Goal: Information Seeking & Learning: Learn about a topic

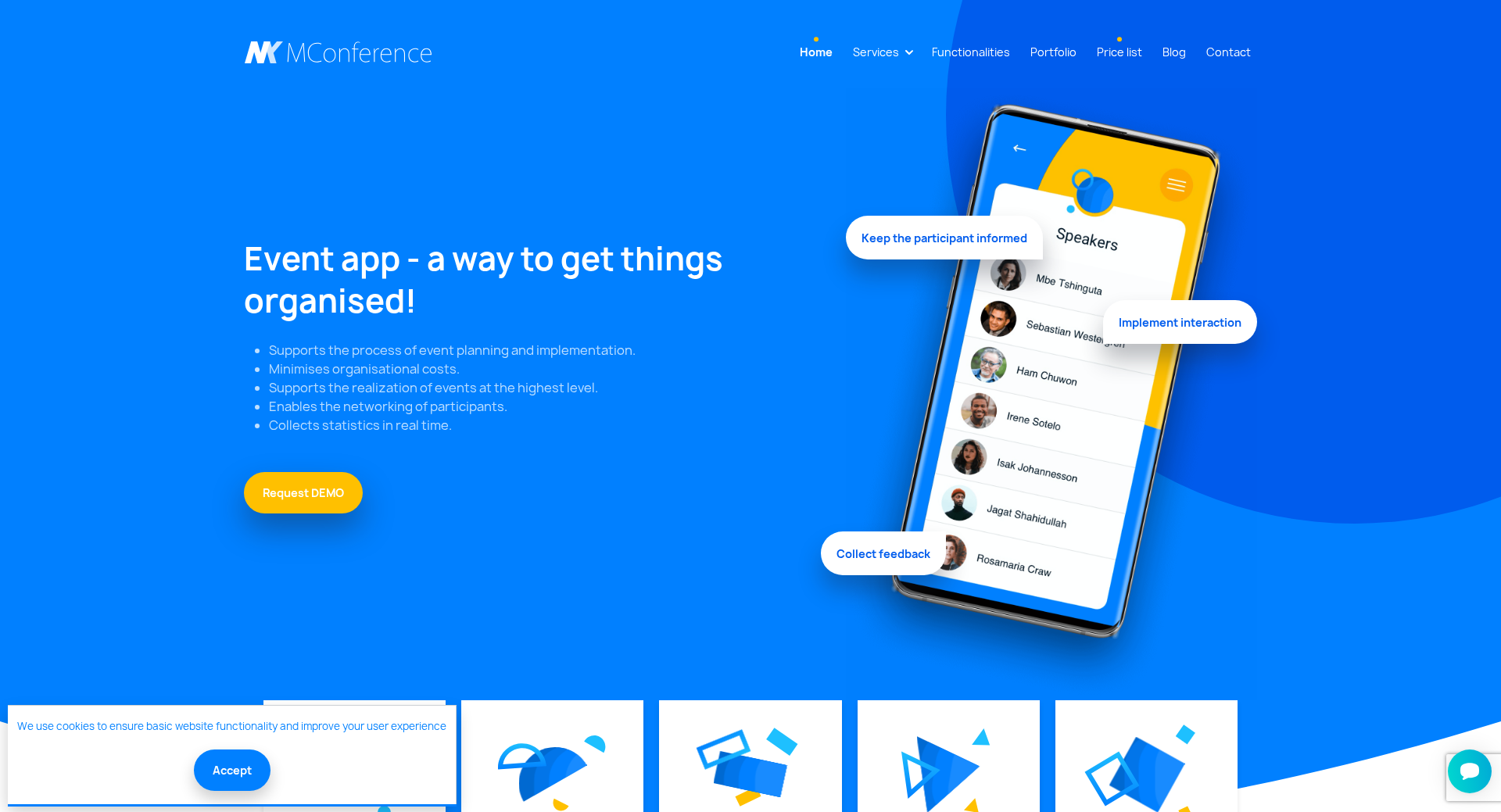
click at [1120, 46] on link "Price list" at bounding box center [1119, 52] width 58 height 29
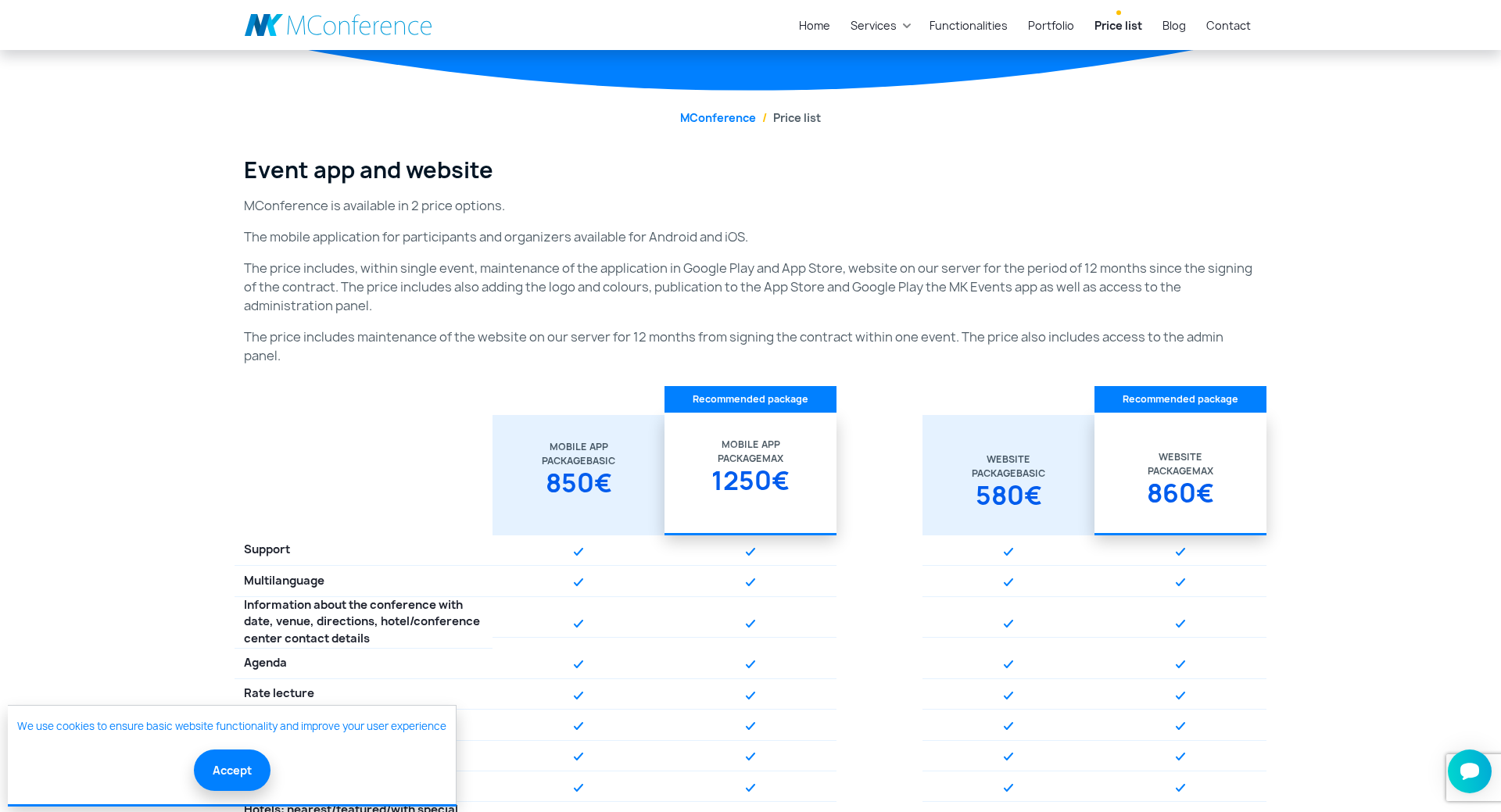
scroll to position [319, 0]
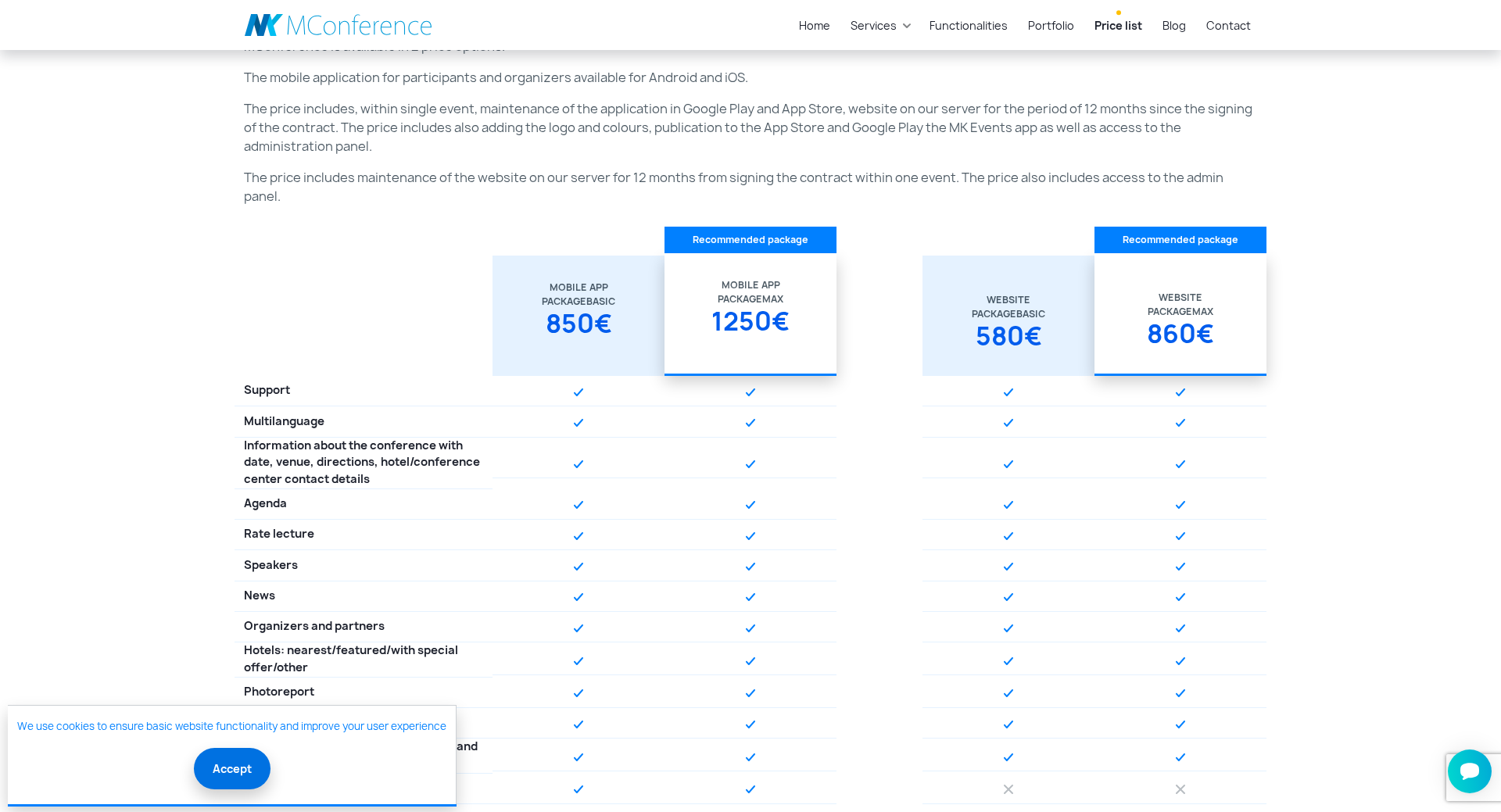
click at [207, 784] on button "Accept" at bounding box center [232, 768] width 76 height 41
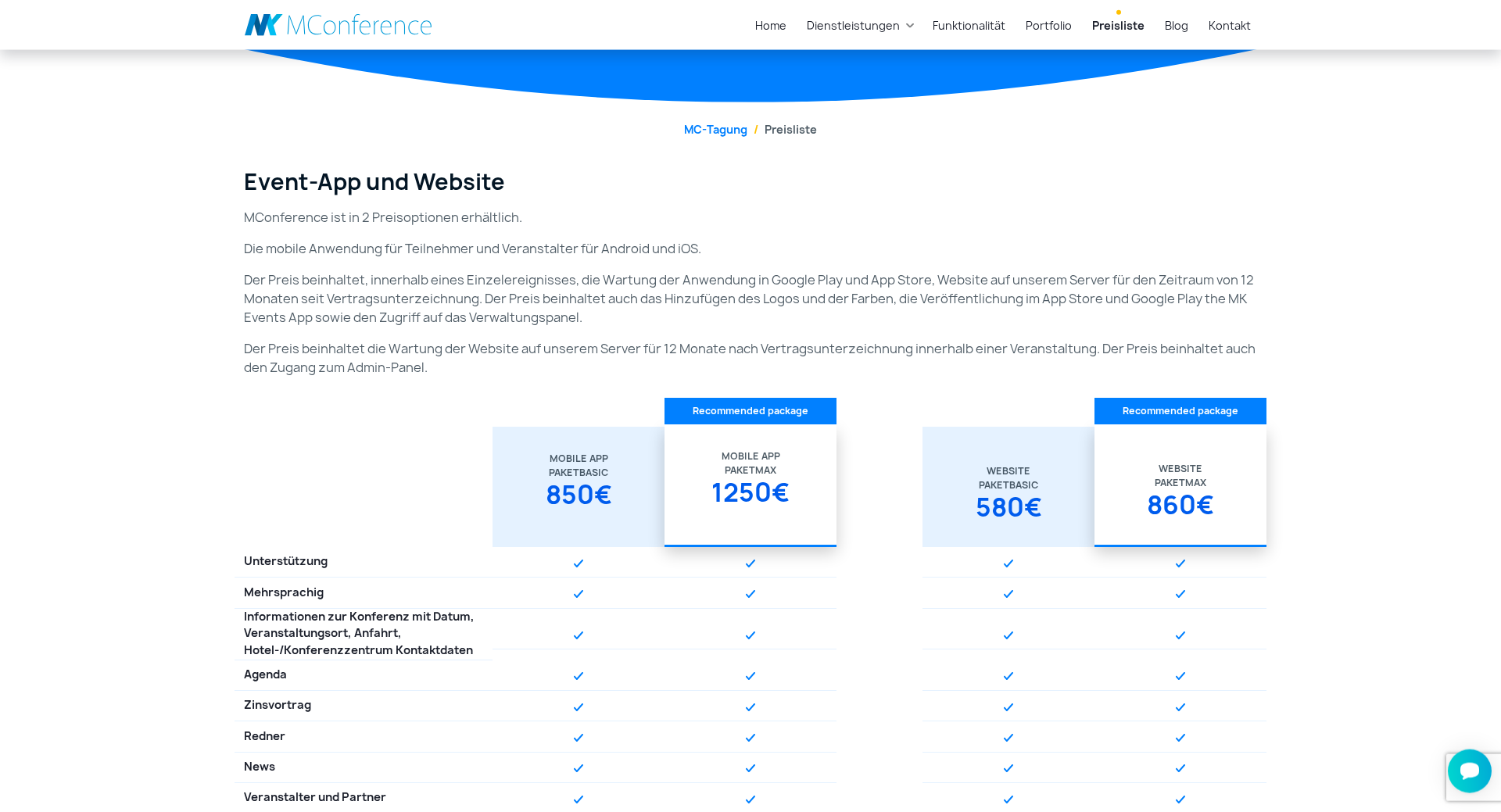
scroll to position [239, 0]
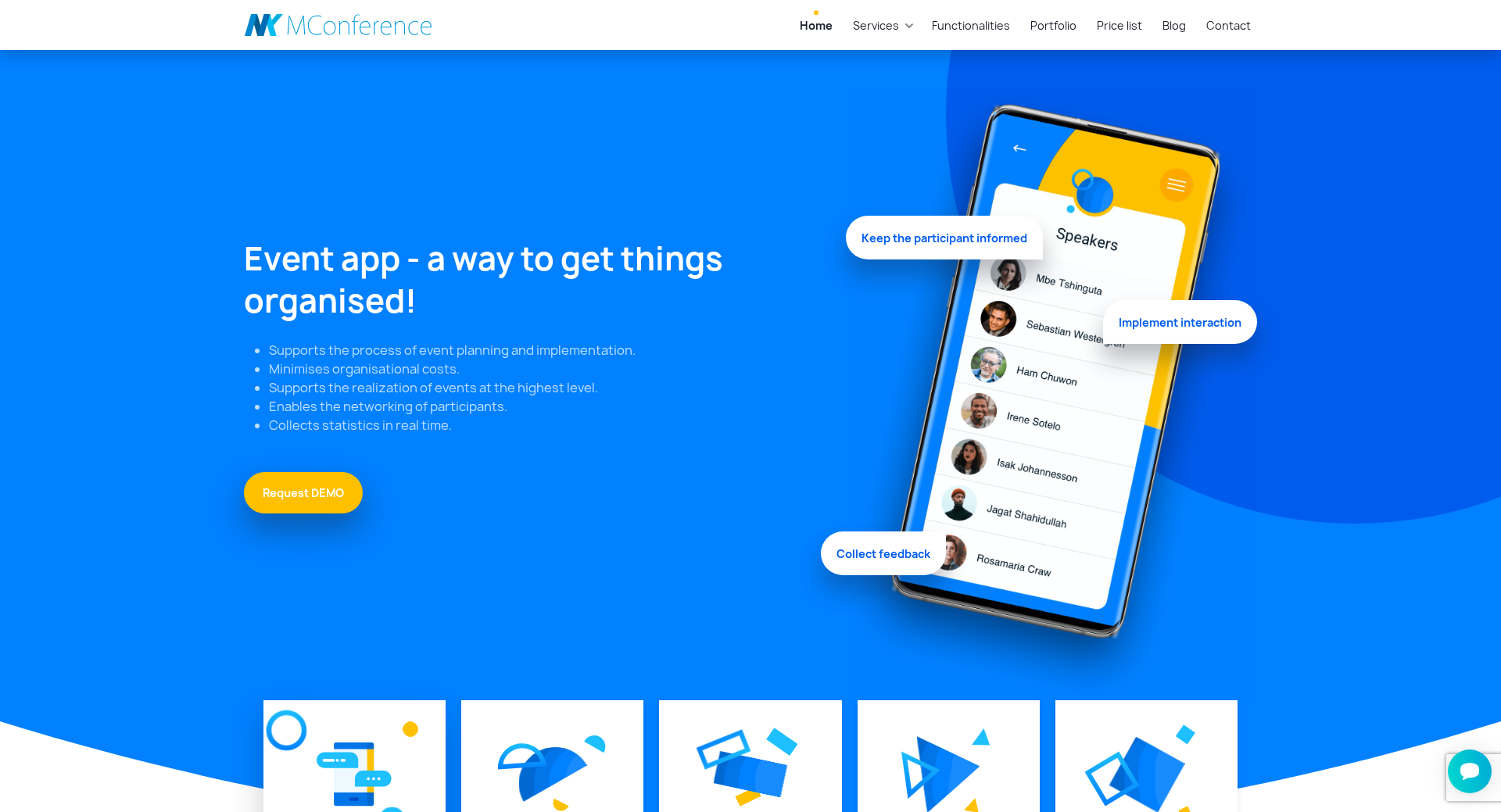
scroll to position [239, 0]
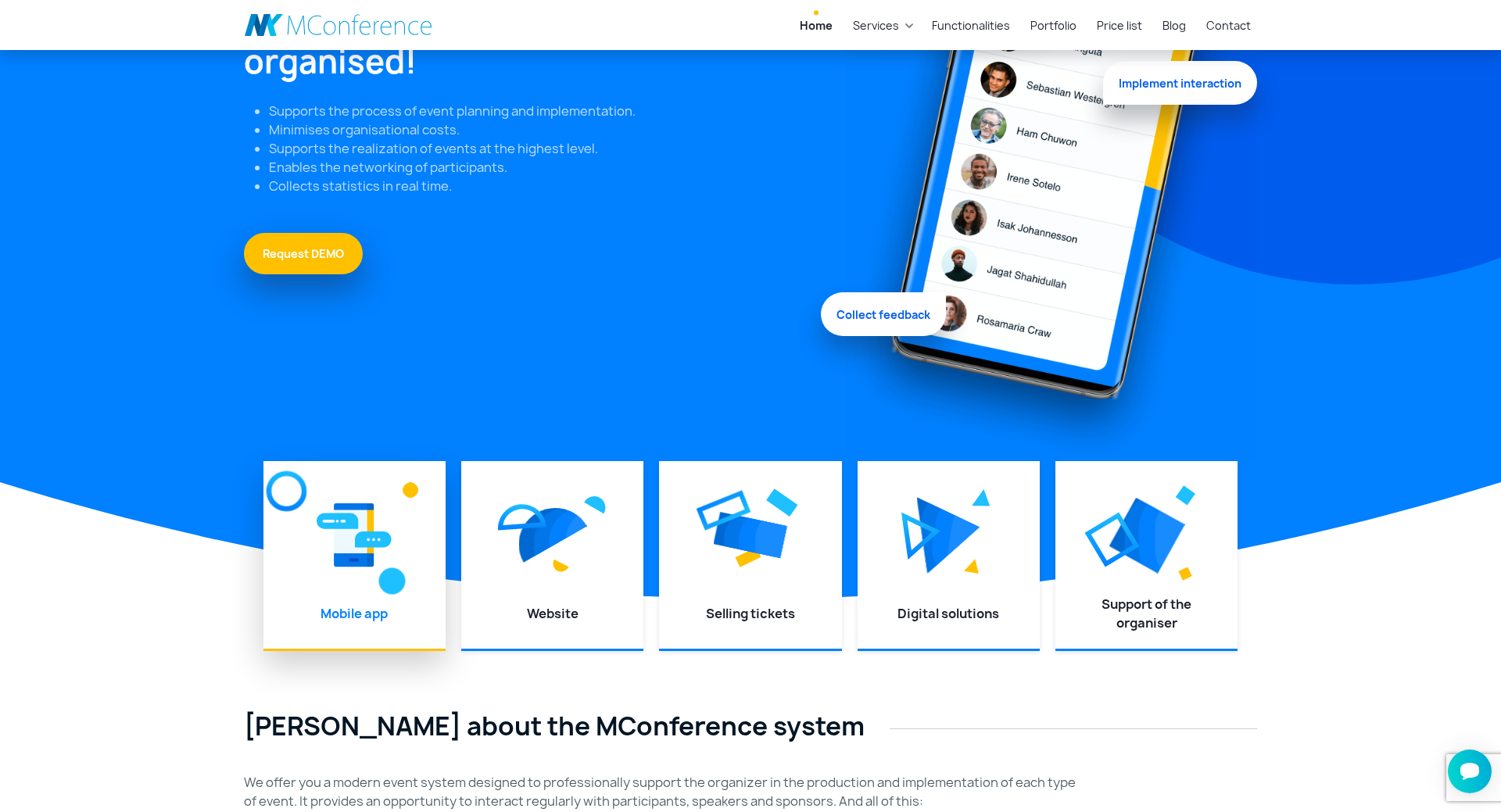
click at [341, 542] on img at bounding box center [354, 535] width 75 height 70
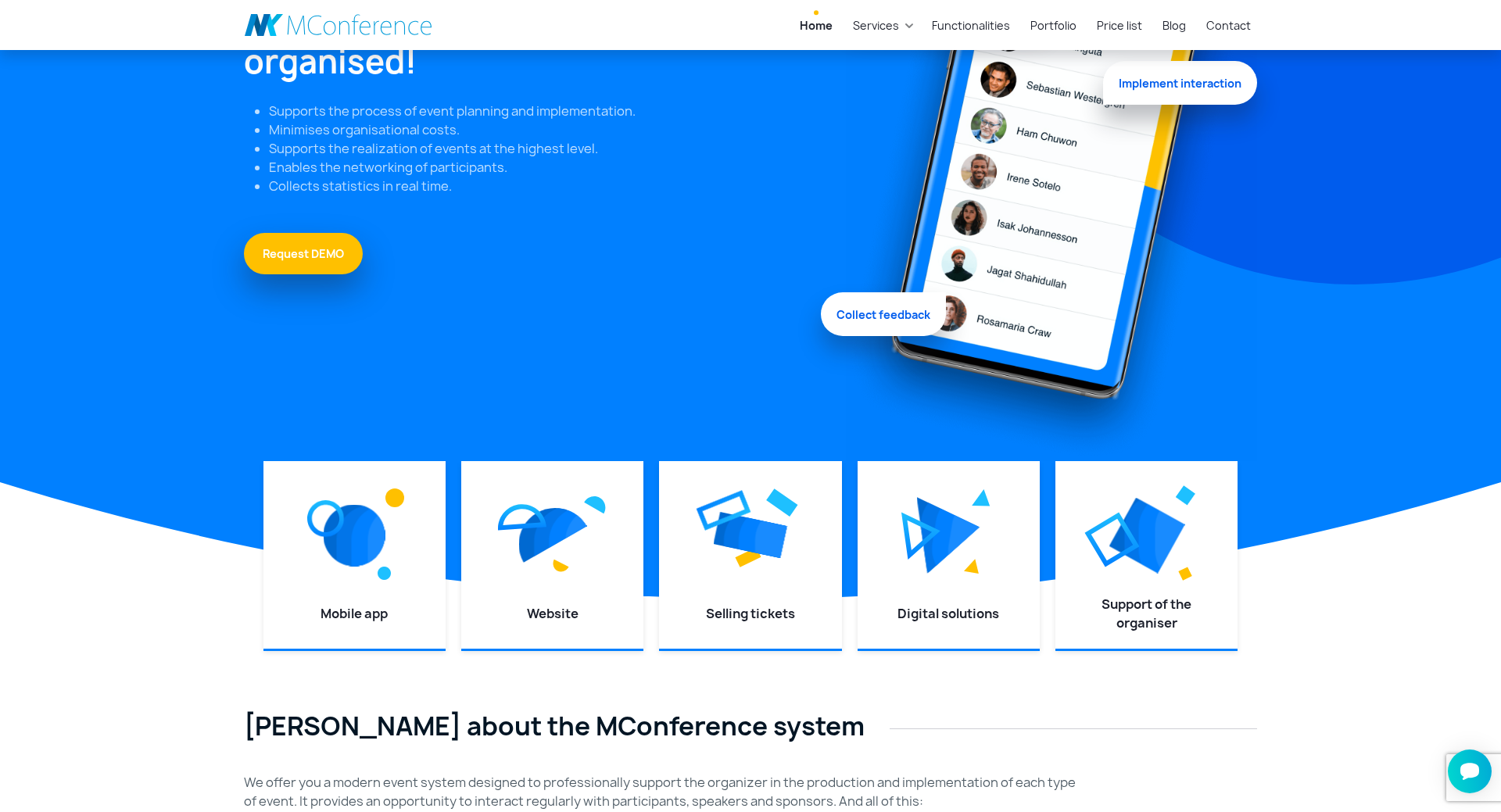
scroll to position [0, 0]
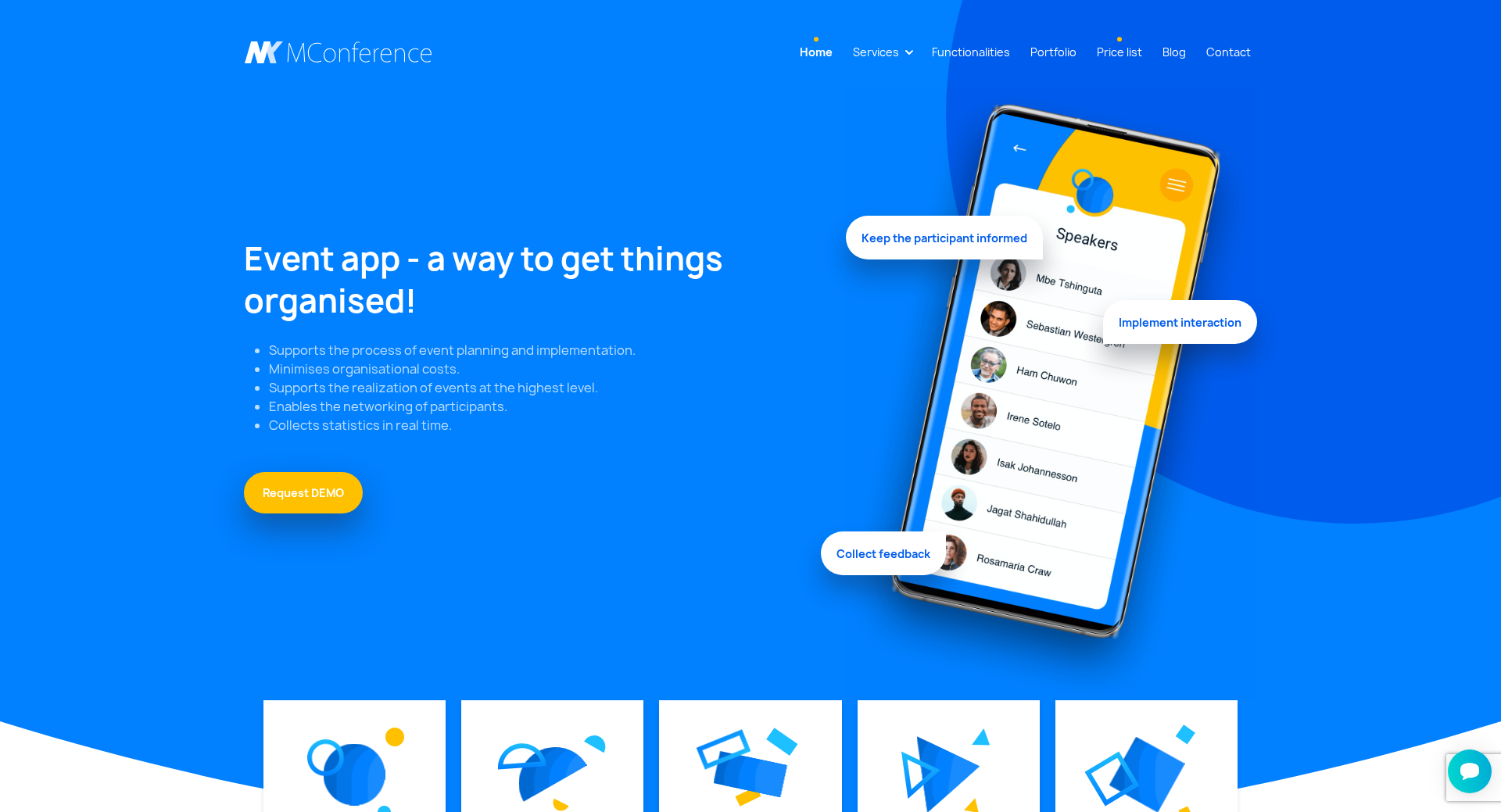
click at [1140, 41] on link "Price list" at bounding box center [1119, 52] width 58 height 29
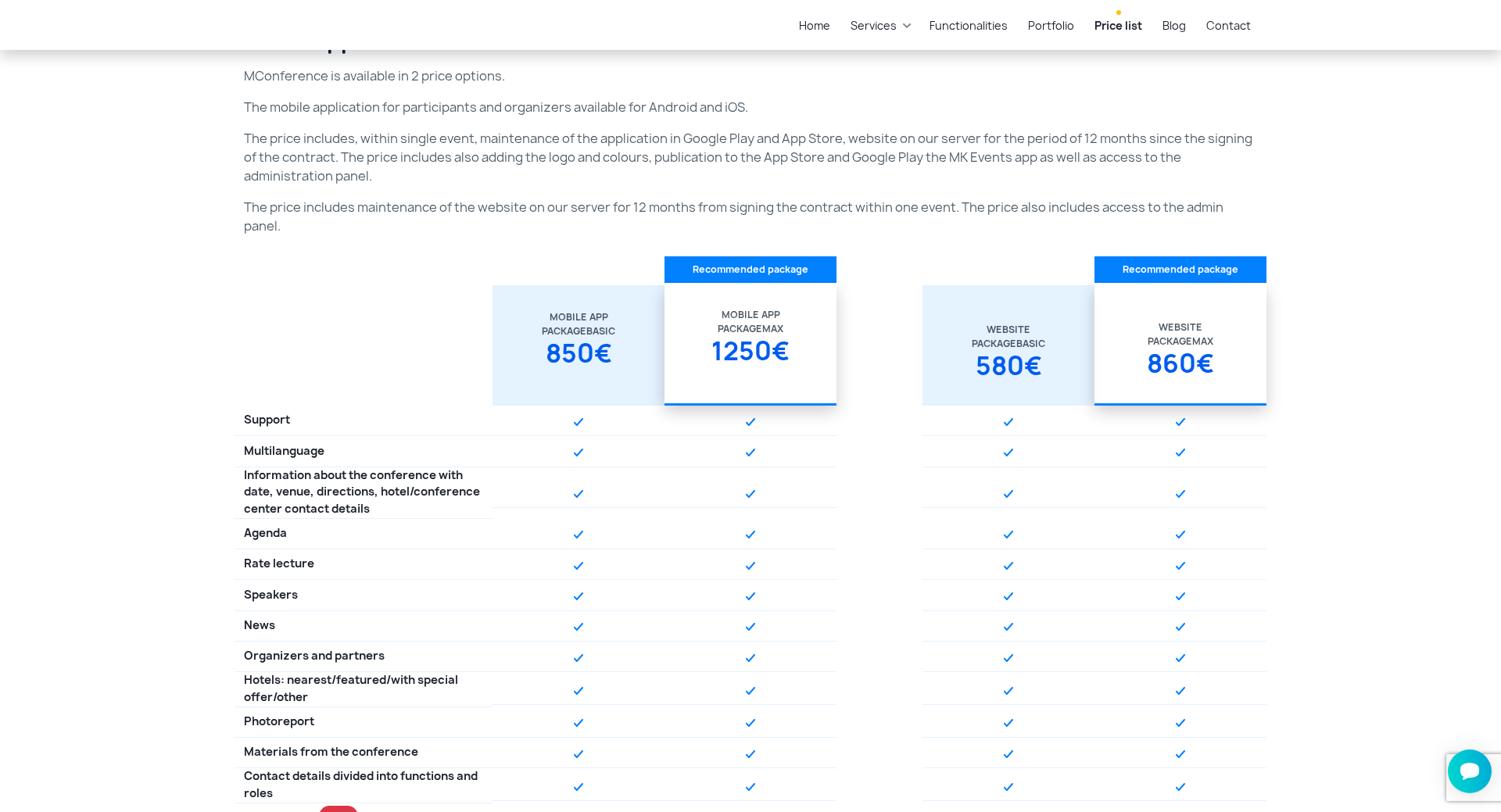
scroll to position [319, 0]
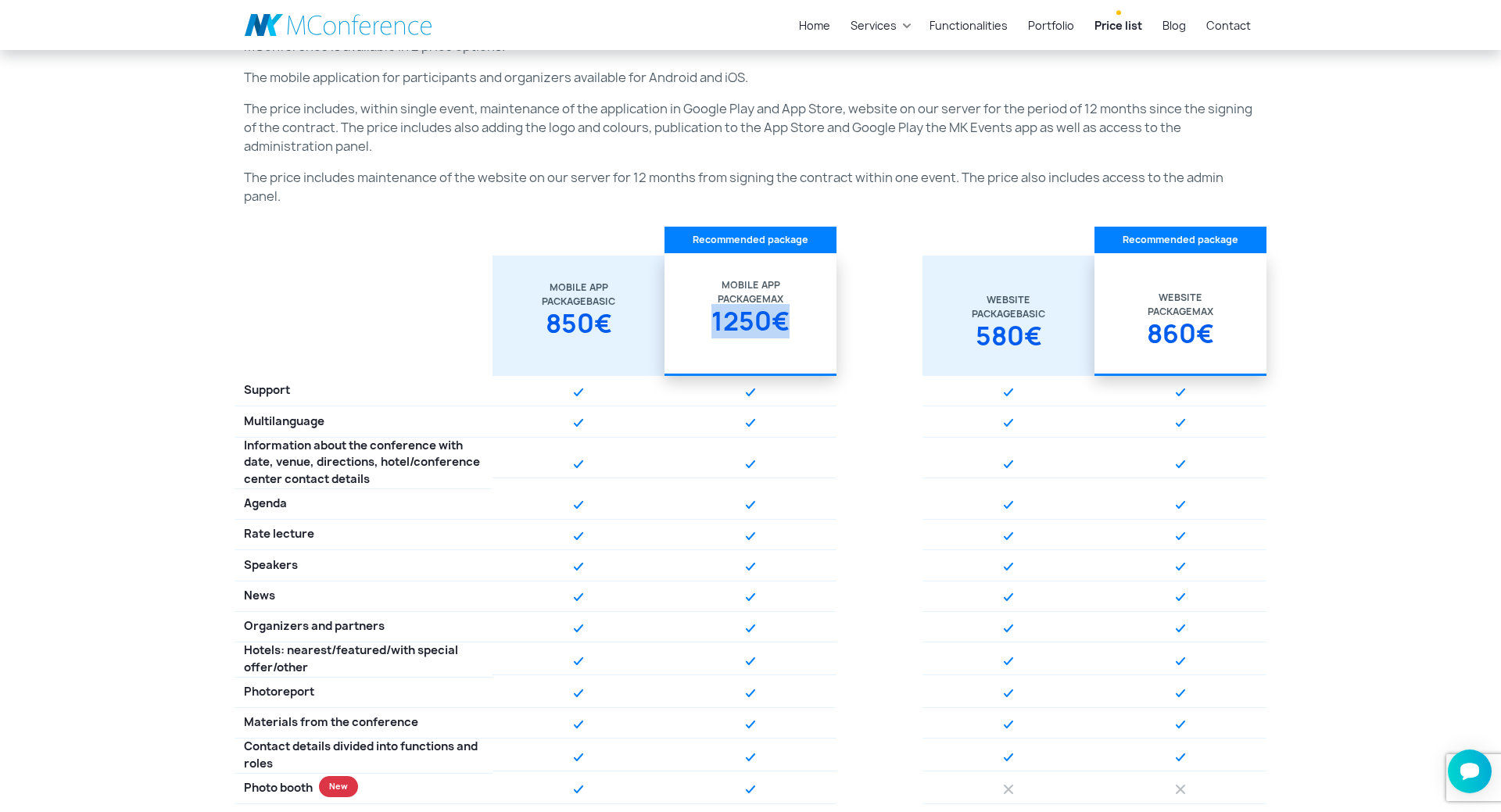
drag, startPoint x: 700, startPoint y: 307, endPoint x: 841, endPoint y: 310, distance: 141.0
click at [841, 310] on div "Mobile app Package Basic 850€ Mobile app Package Max 1250€ Website Package Basi…" at bounding box center [750, 315] width 1032 height 120
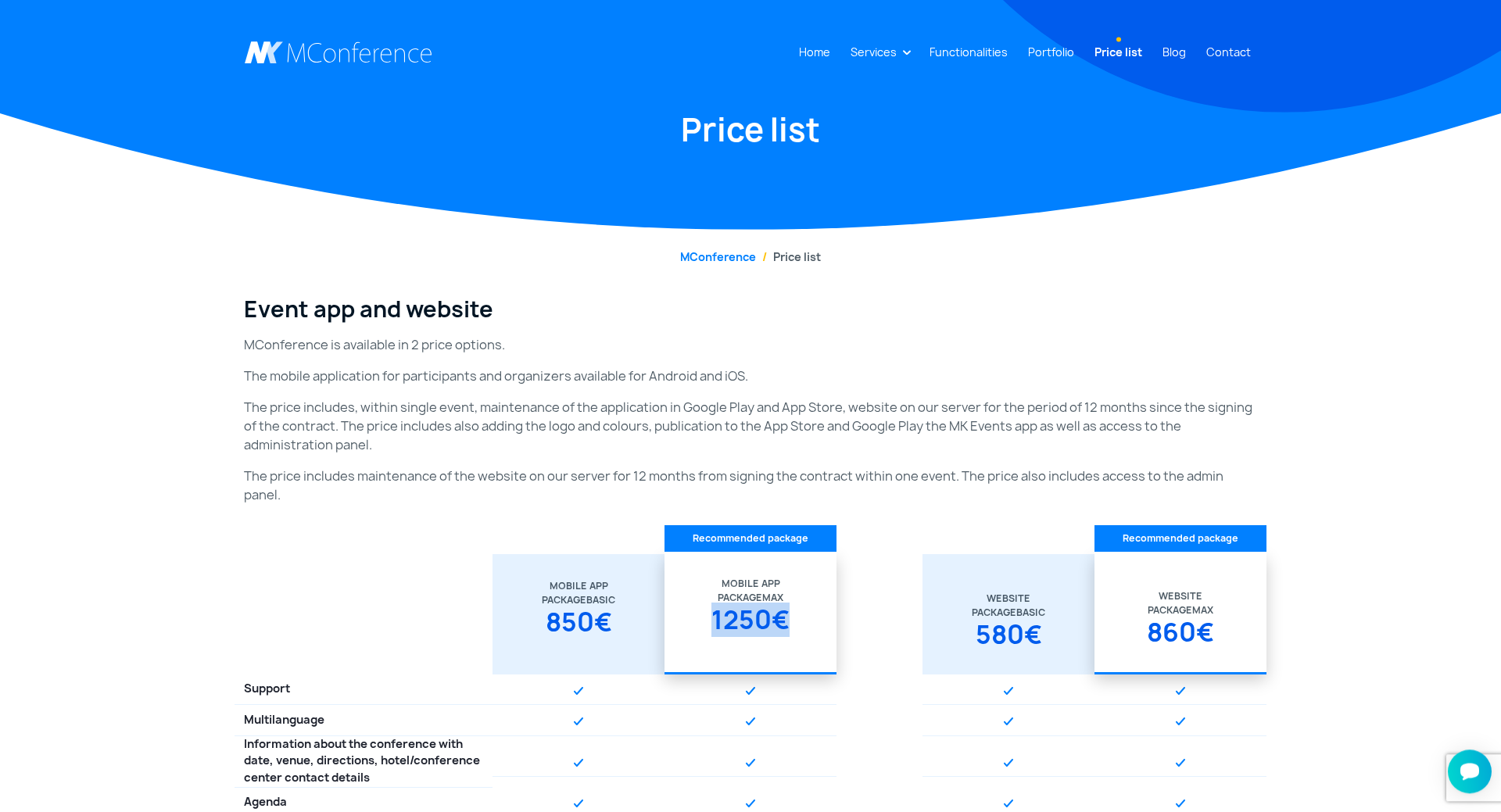
scroll to position [0, 0]
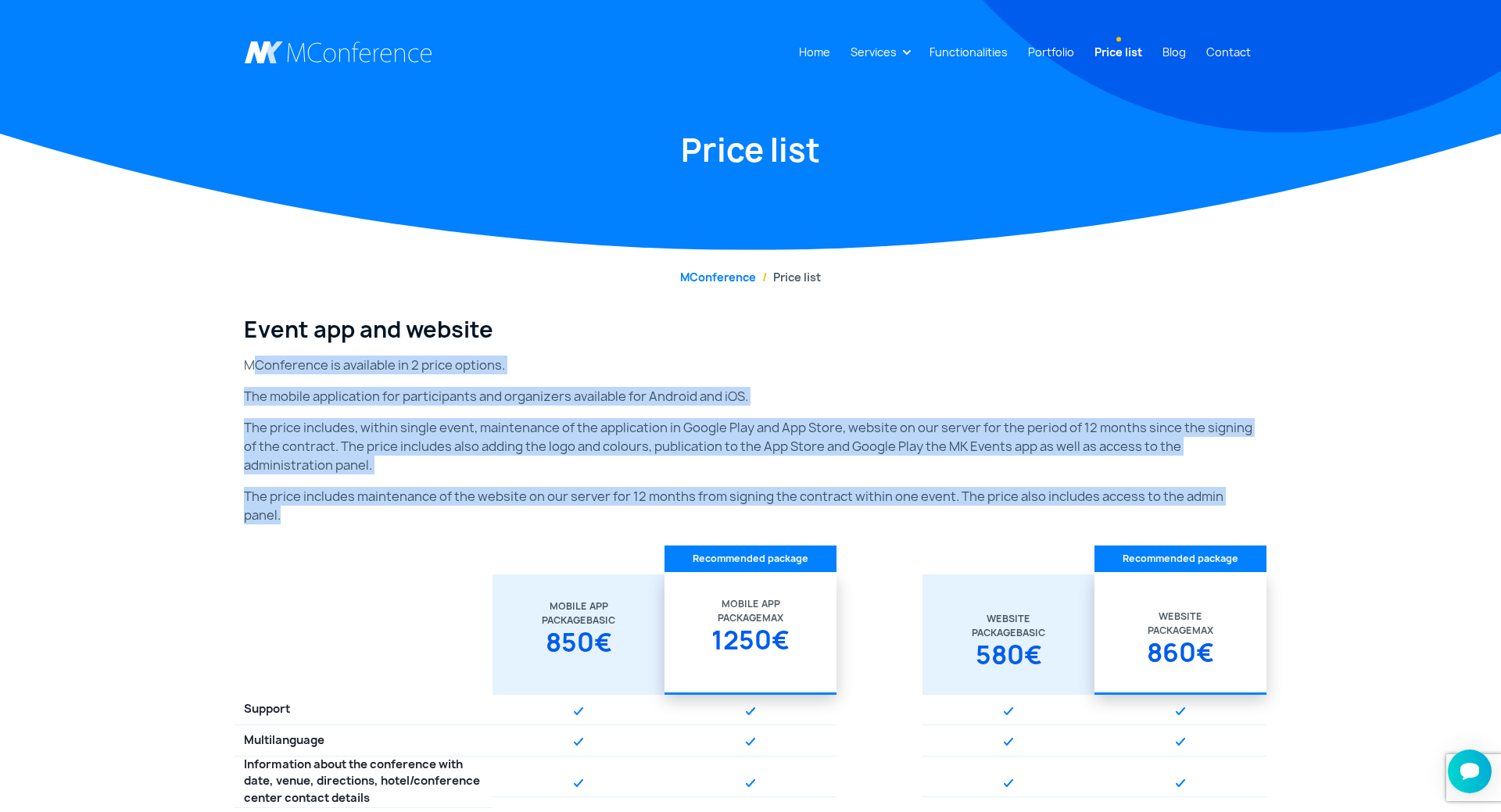
drag, startPoint x: 259, startPoint y: 376, endPoint x: 1267, endPoint y: 498, distance: 1015.4
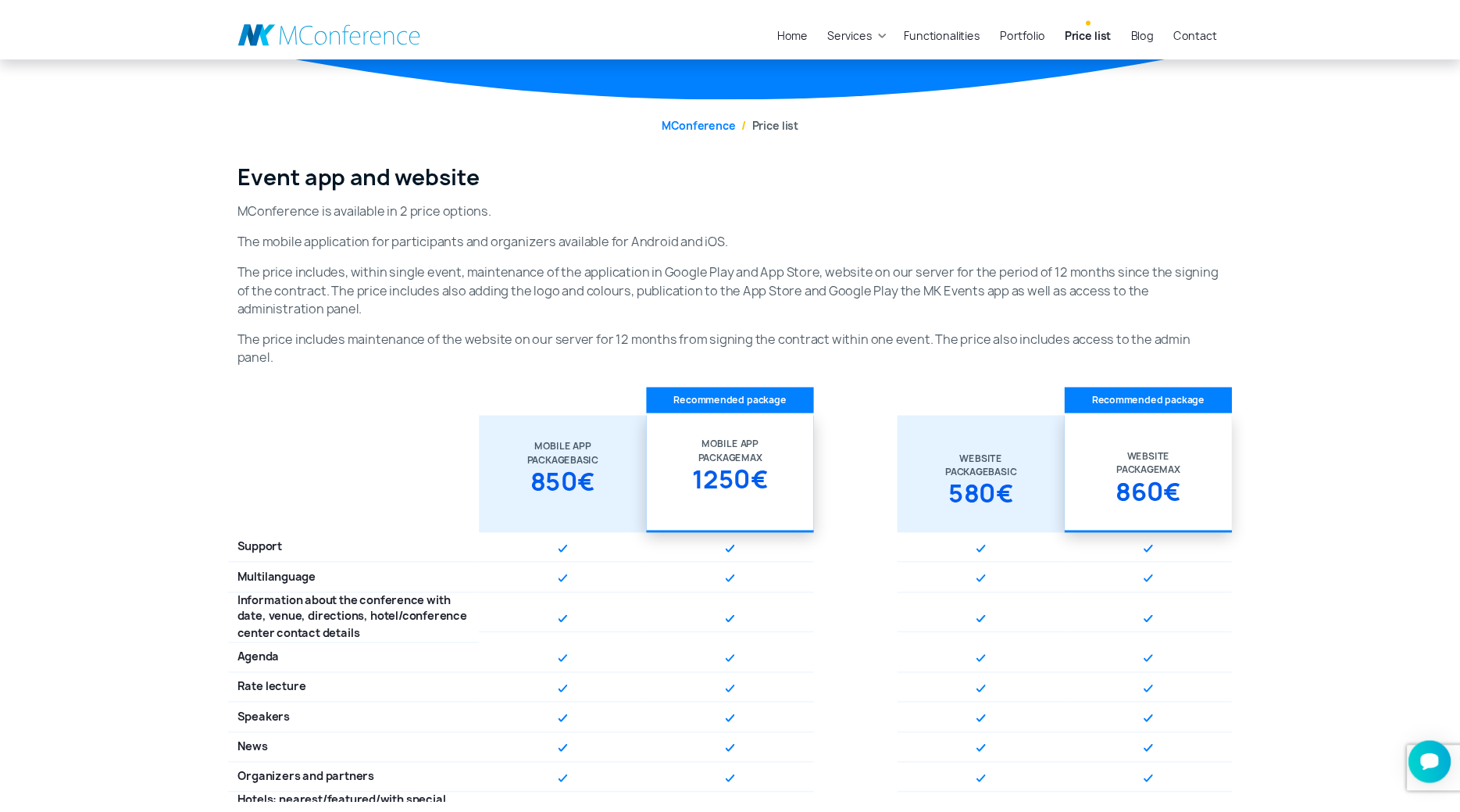
scroll to position [160, 0]
